Goal: Use online tool/utility: Utilize a website feature to perform a specific function

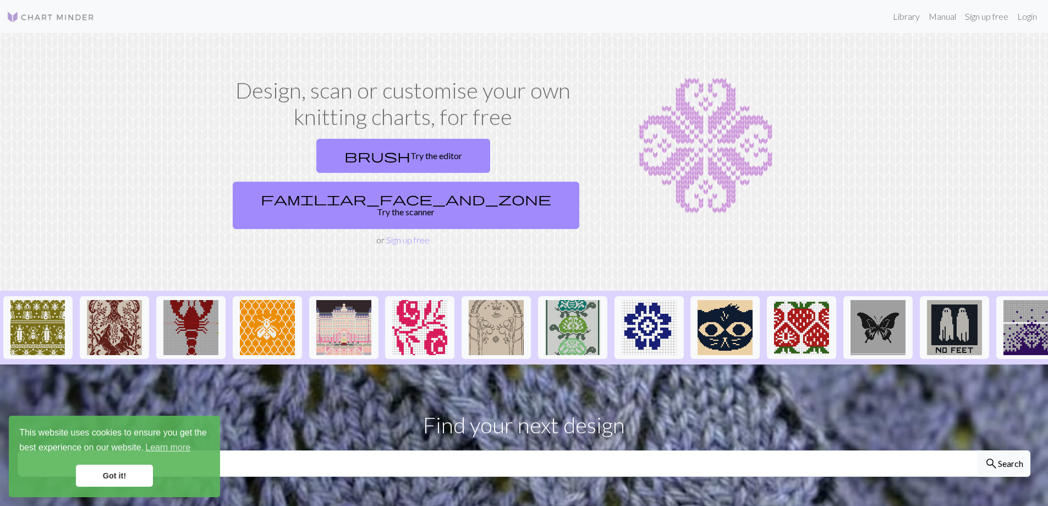
click at [325, 164] on link "brush Try the editor" at bounding box center [403, 156] width 174 height 34
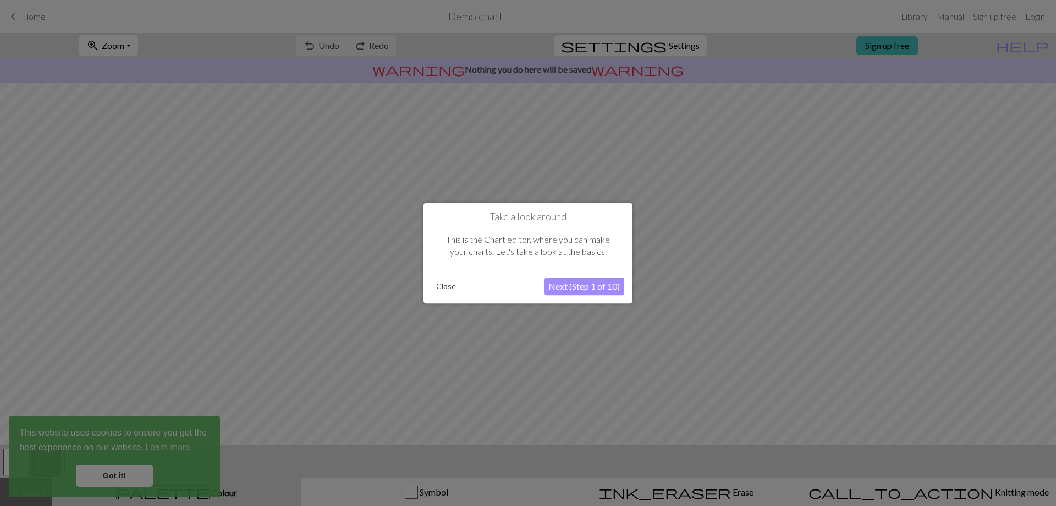
click at [582, 292] on button "Next (Step 1 of 10)" at bounding box center [584, 286] width 80 height 18
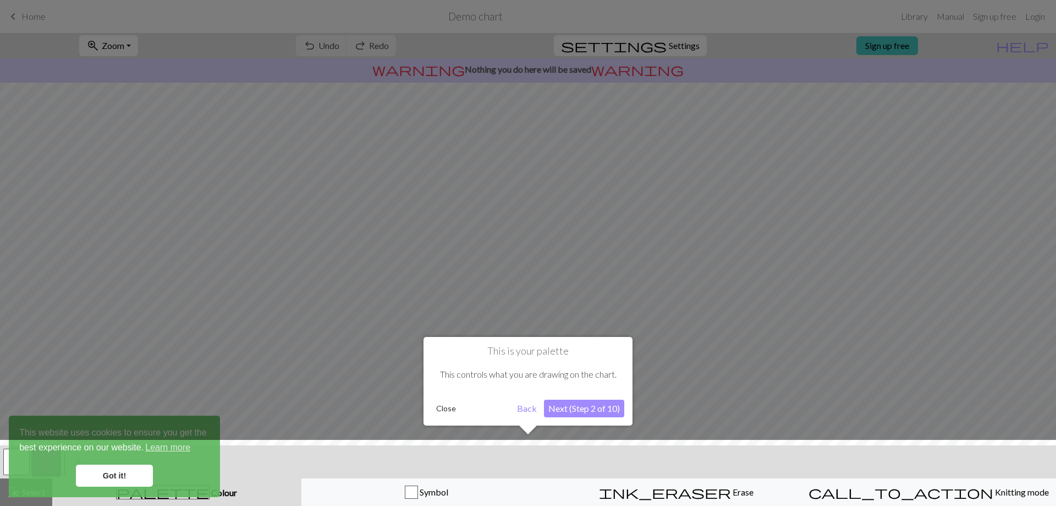
click at [585, 411] on button "Next (Step 2 of 10)" at bounding box center [584, 408] width 80 height 18
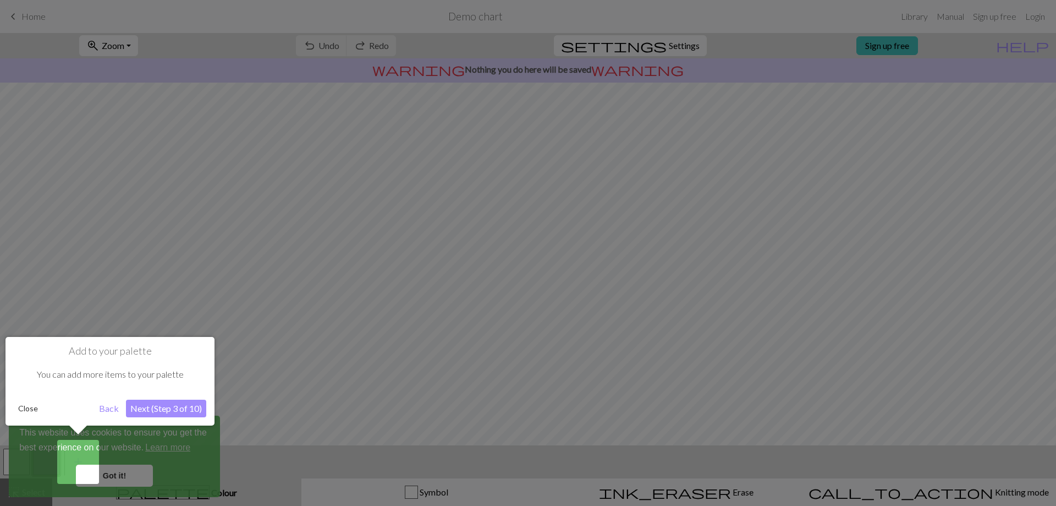
click at [192, 405] on button "Next (Step 3 of 10)" at bounding box center [166, 408] width 80 height 18
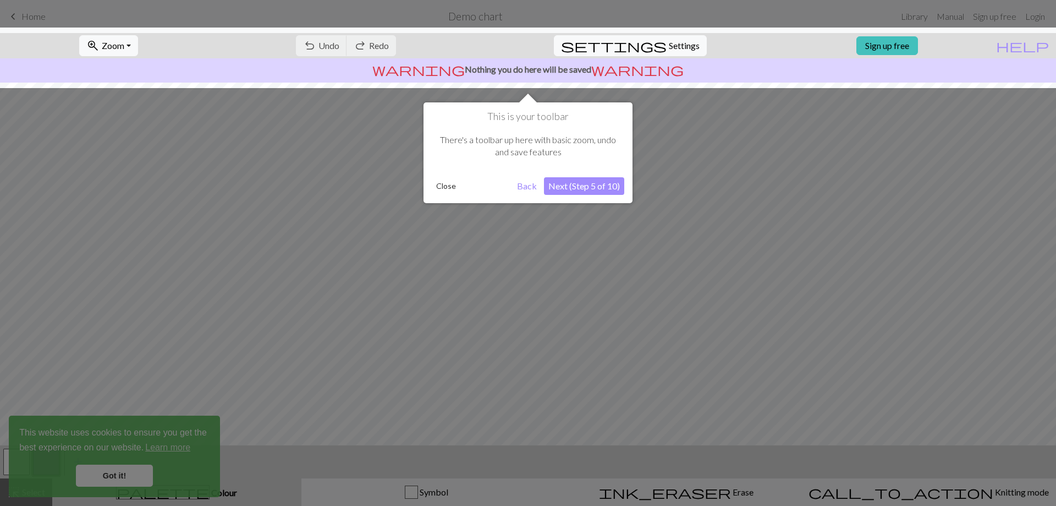
click at [581, 188] on button "Next (Step 5 of 10)" at bounding box center [584, 186] width 80 height 18
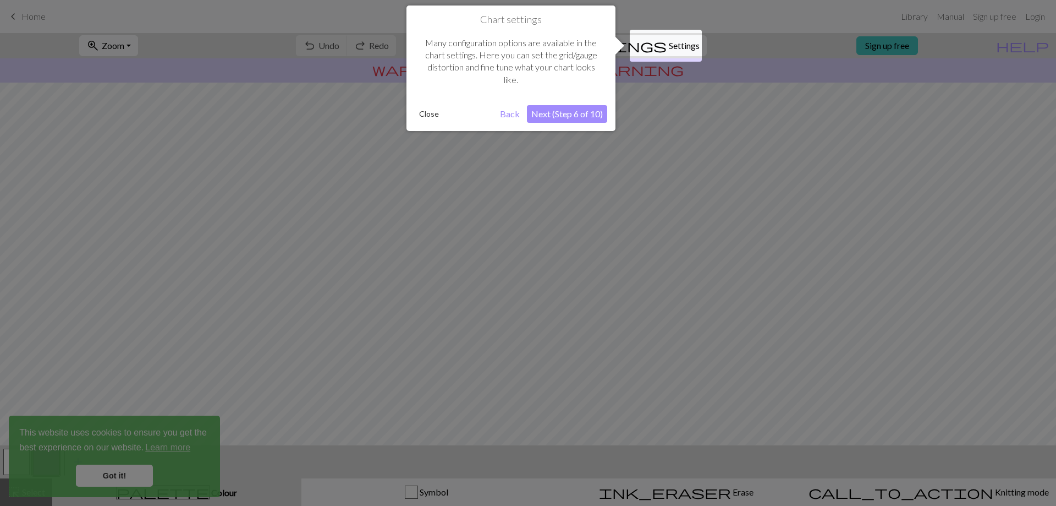
click at [598, 117] on button "Next (Step 6 of 10)" at bounding box center [567, 114] width 80 height 18
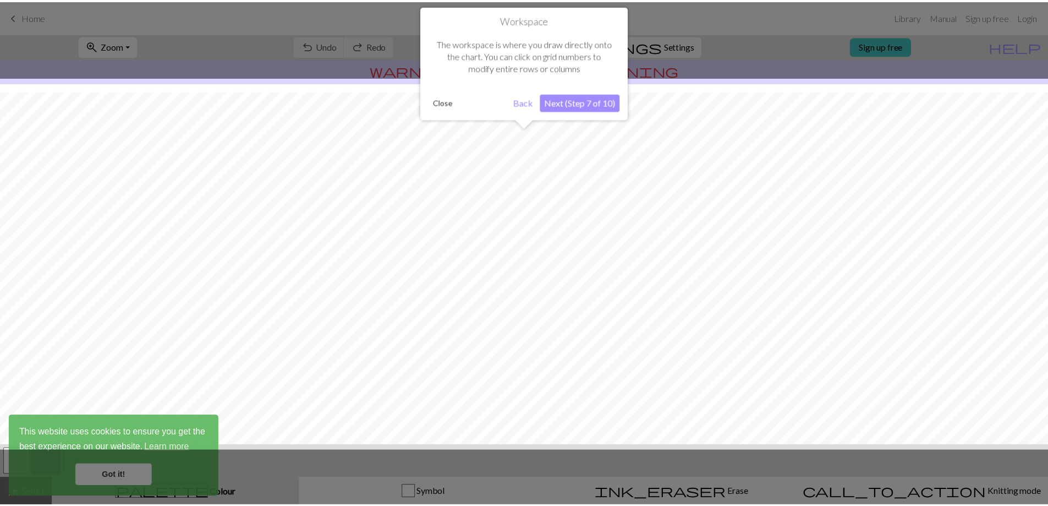
scroll to position [47, 0]
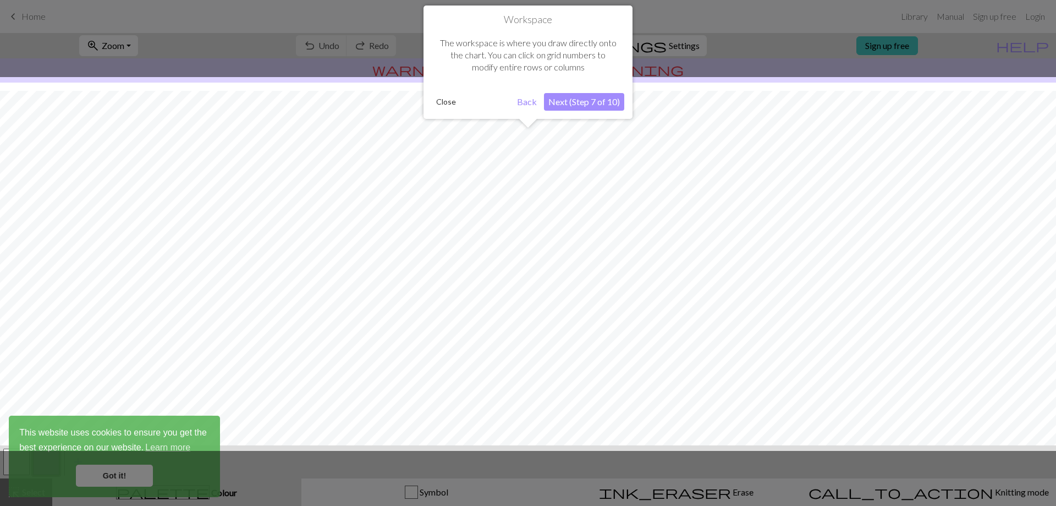
click at [603, 105] on button "Next (Step 7 of 10)" at bounding box center [584, 102] width 80 height 18
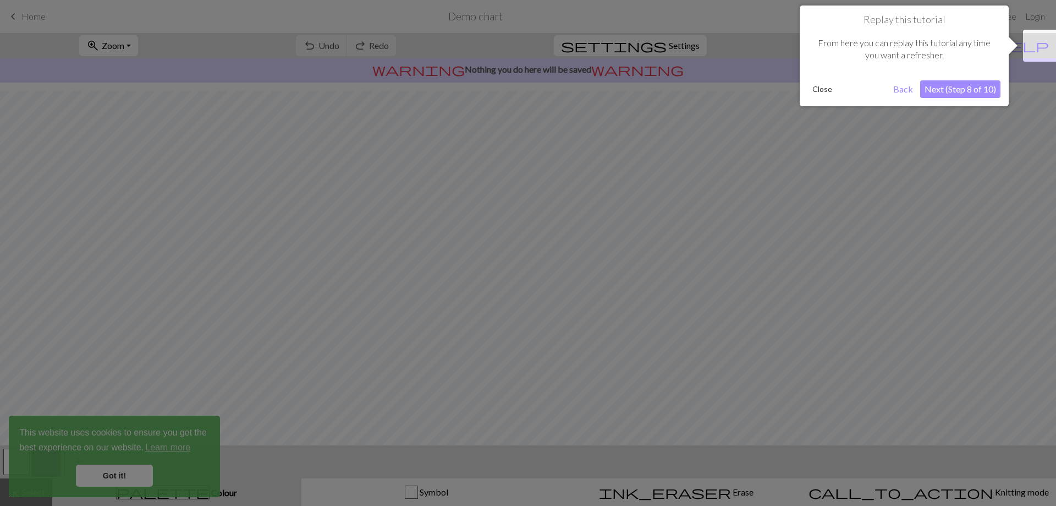
click at [940, 92] on button "Next (Step 8 of 10)" at bounding box center [960, 89] width 80 height 18
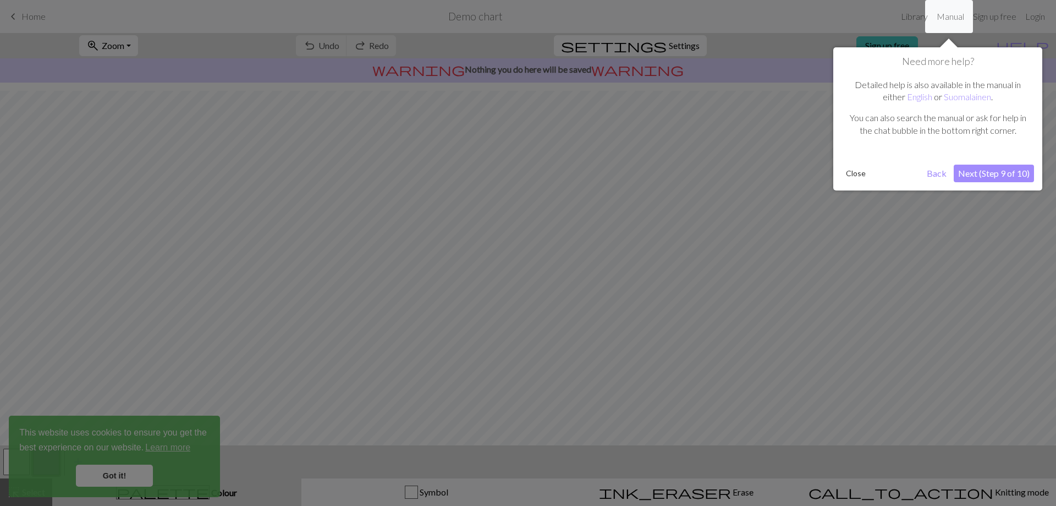
click at [989, 172] on button "Next (Step 9 of 10)" at bounding box center [994, 173] width 80 height 18
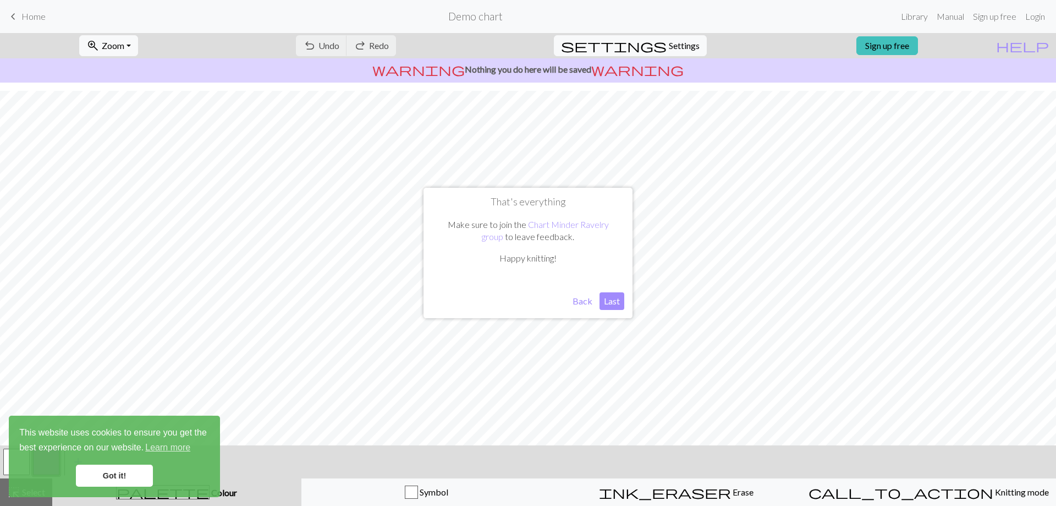
click at [607, 301] on button "Last" at bounding box center [612, 301] width 25 height 18
click at [137, 51] on button "zoom_in Zoom Zoom" at bounding box center [108, 45] width 59 height 21
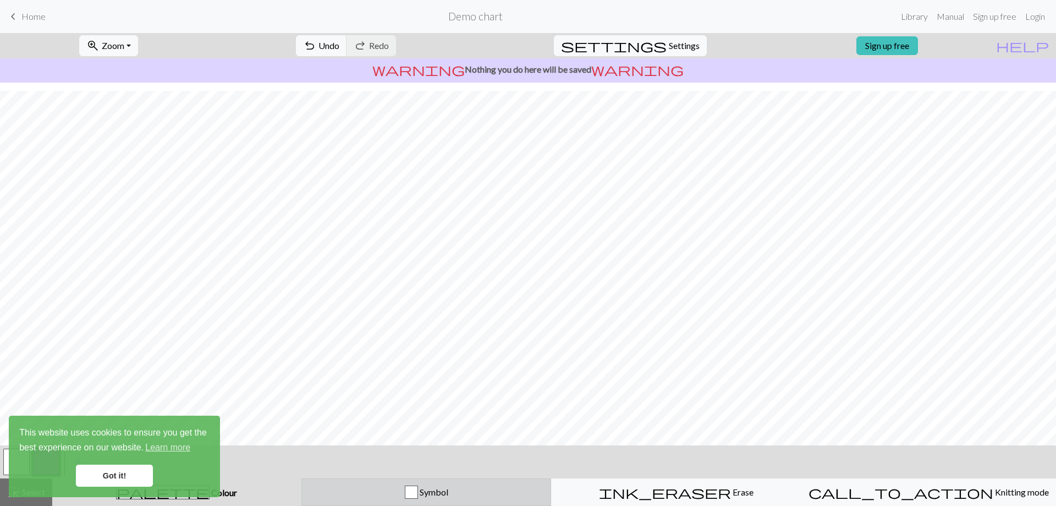
click at [431, 487] on span "Symbol" at bounding box center [433, 491] width 30 height 10
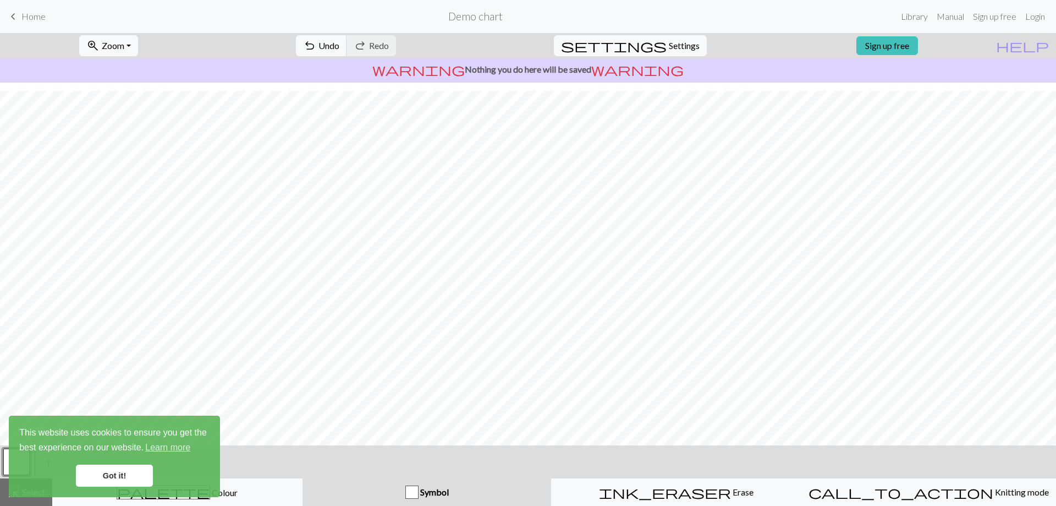
click at [413, 491] on div "button" at bounding box center [411, 491] width 13 height 13
click at [110, 482] on link "Got it!" at bounding box center [114, 475] width 77 height 22
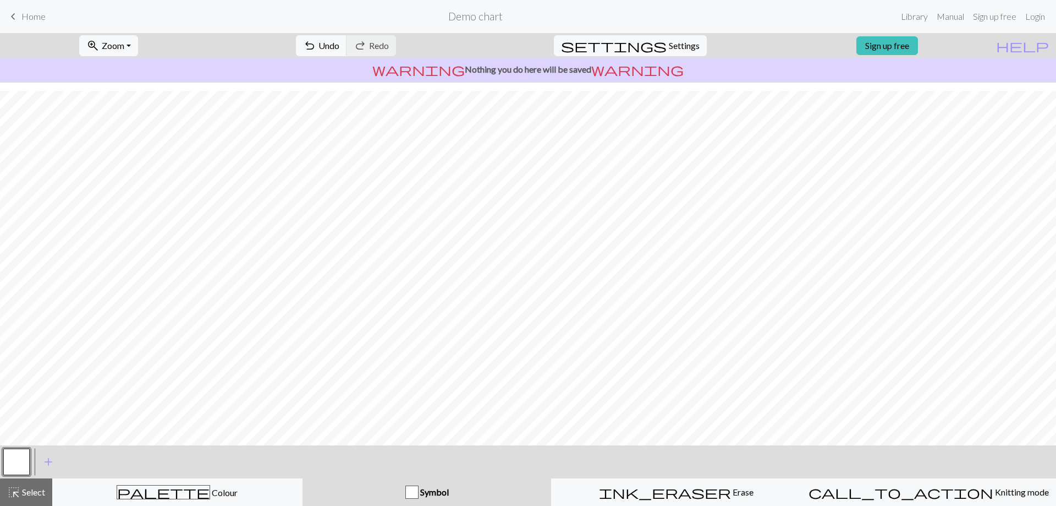
click at [195, 490] on div "This website uses cookies to ensure you get the best experience on our website.…" at bounding box center [114, 455] width 211 height 81
click at [218, 493] on body "This website uses cookies to ensure you get the best experience on our website.…" at bounding box center [528, 253] width 1056 height 506
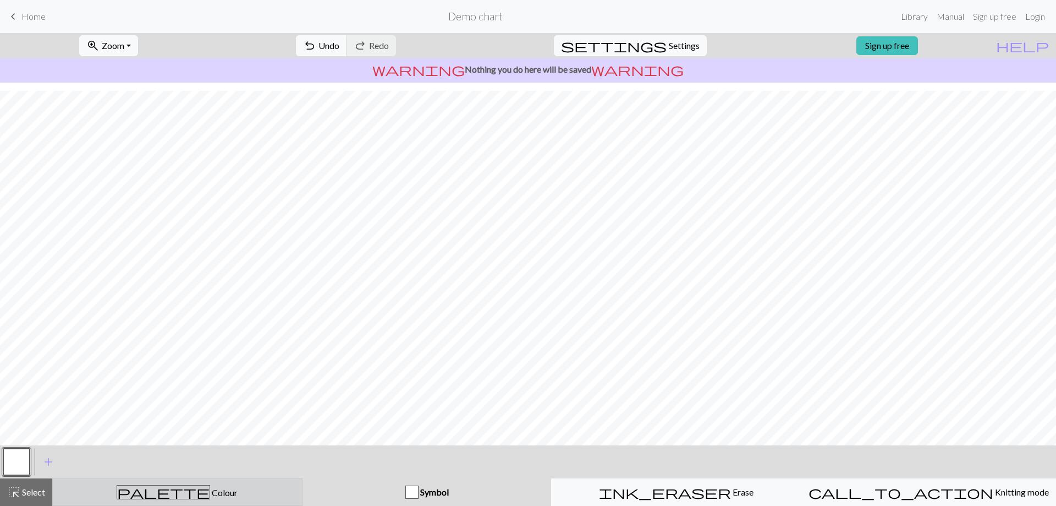
click at [210, 493] on span "Colour" at bounding box center [224, 492] width 28 height 10
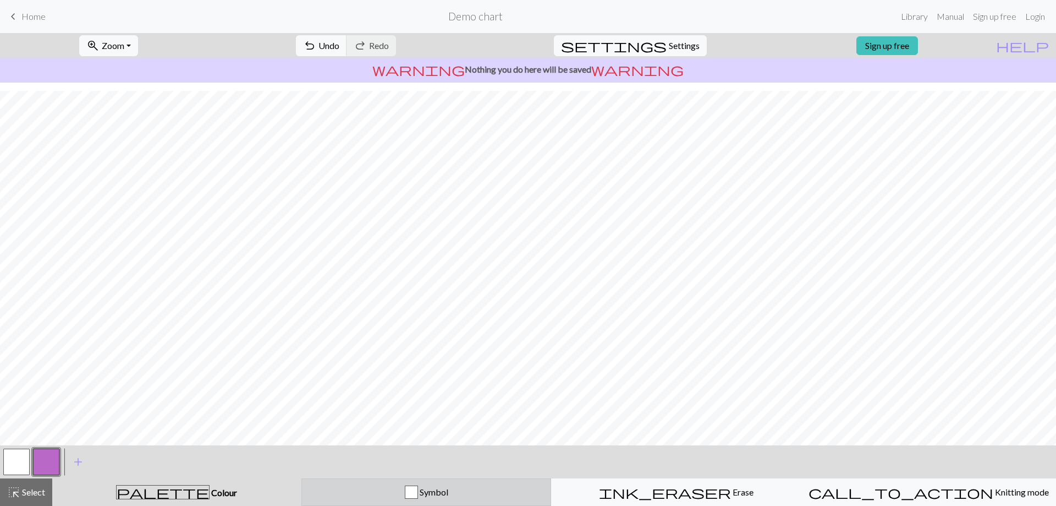
click at [391, 500] on button "Symbol" at bounding box center [426, 492] width 250 height 28
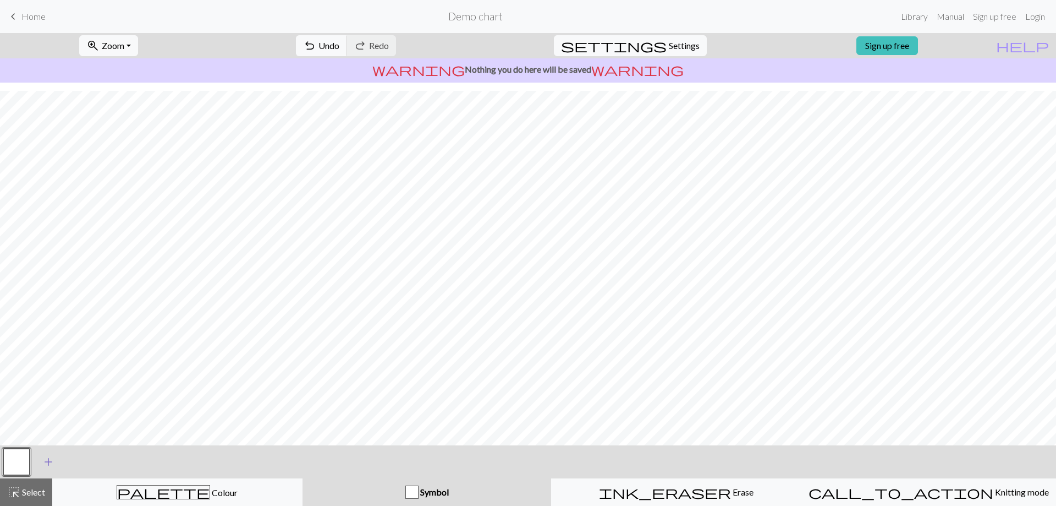
click at [42, 451] on button "add Add a symbol" at bounding box center [49, 462] width 28 height 28
click at [48, 459] on button "button" at bounding box center [46, 461] width 26 height 26
click at [676, 41] on span "Settings" at bounding box center [684, 45] width 31 height 13
select select "aran"
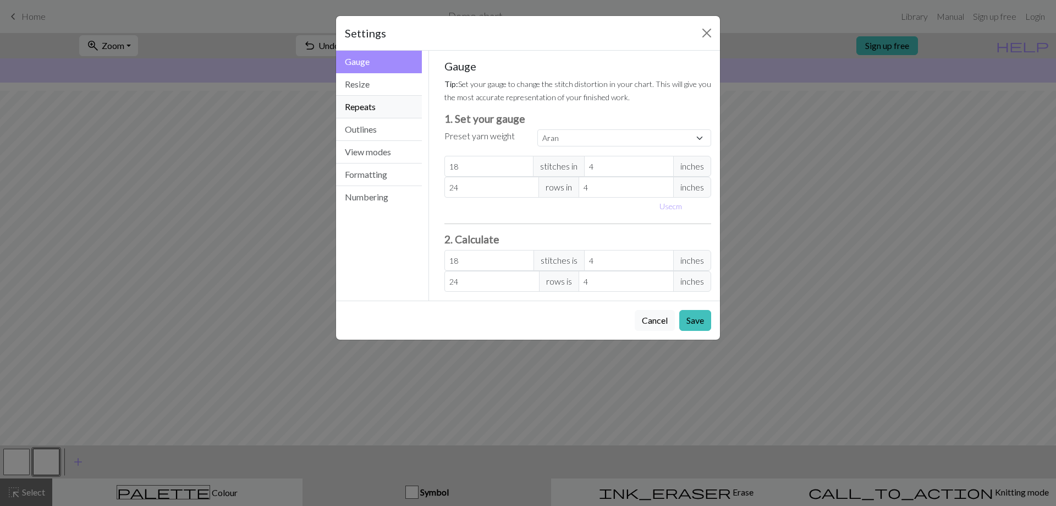
click at [364, 101] on button "Repeats" at bounding box center [379, 107] width 86 height 23
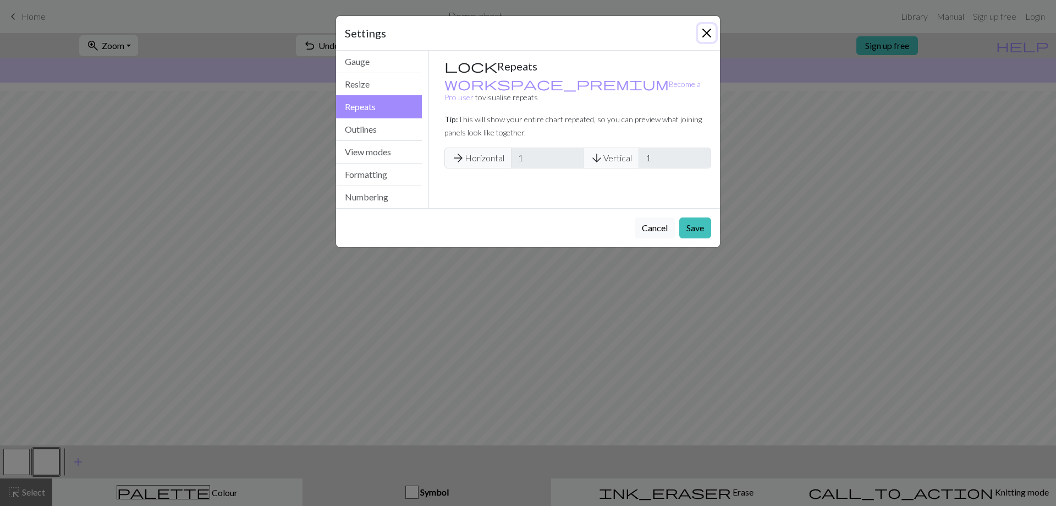
click at [704, 30] on button "Close" at bounding box center [707, 33] width 18 height 18
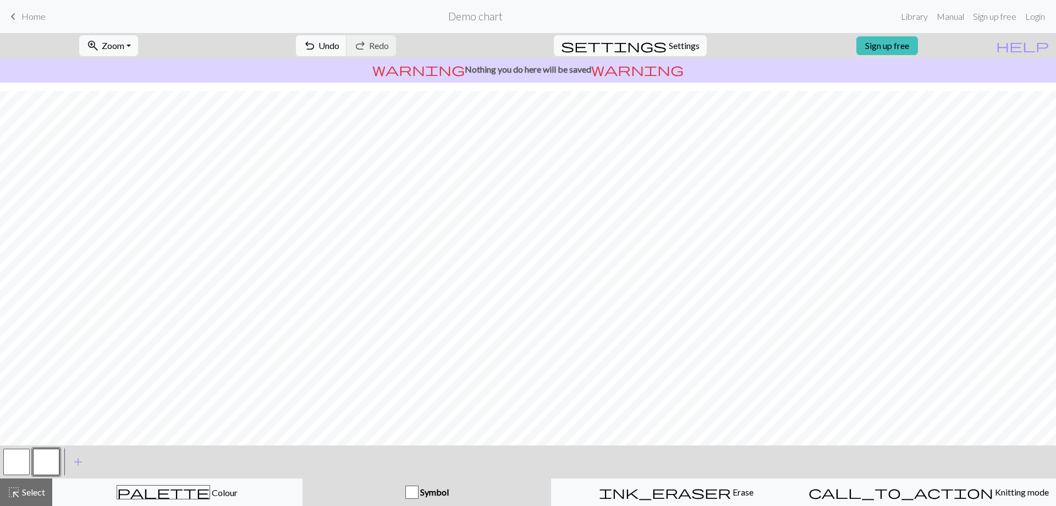
click at [471, 12] on h2 "Demo chart" at bounding box center [475, 16] width 54 height 13
click at [28, 19] on span "Home" at bounding box center [33, 16] width 24 height 10
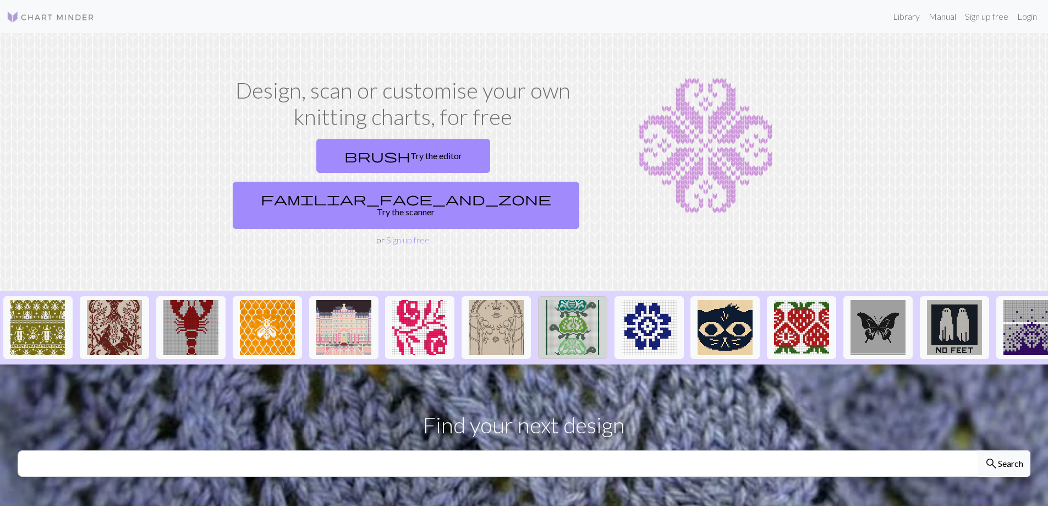
click at [583, 300] on img at bounding box center [572, 327] width 55 height 55
